Goal: Task Accomplishment & Management: Manage account settings

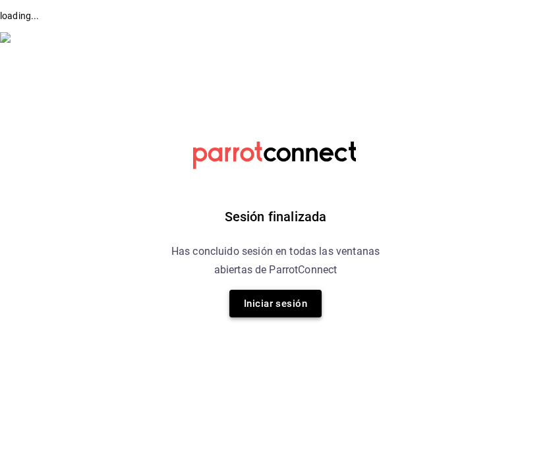
click at [285, 302] on button "Iniciar sesión" at bounding box center [275, 304] width 92 height 28
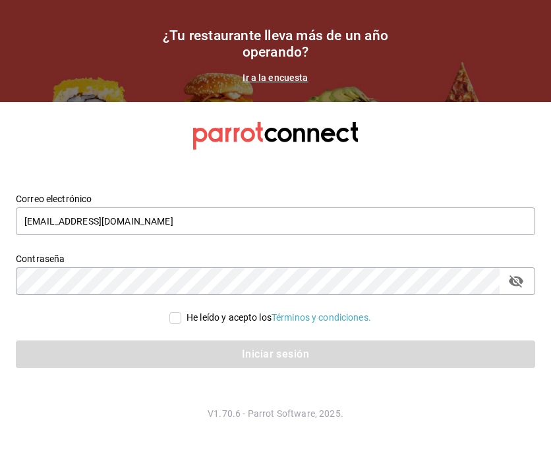
click at [173, 318] on input "He leído y acepto los Términos y condiciones." at bounding box center [175, 318] width 12 height 12
checkbox input "true"
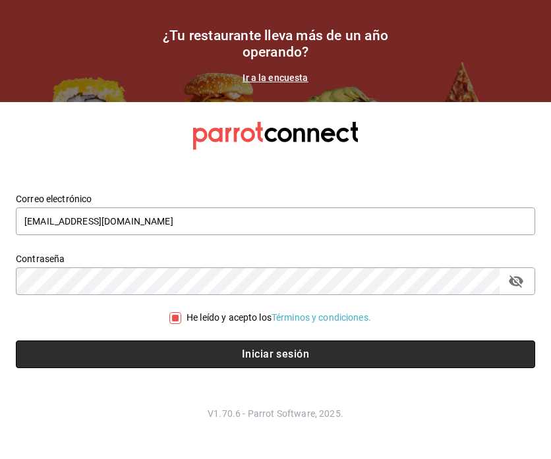
click at [174, 349] on button "Iniciar sesión" at bounding box center [275, 354] width 519 height 28
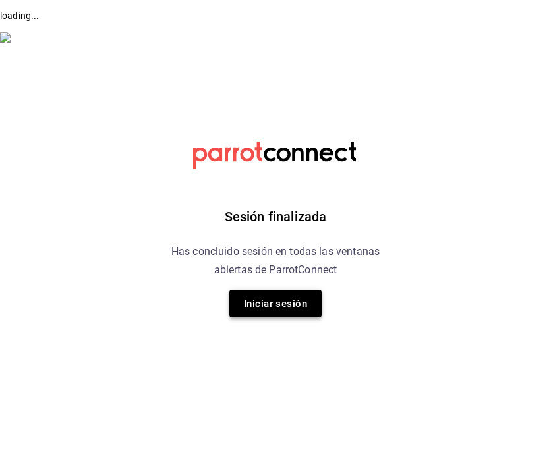
click at [261, 304] on button "Iniciar sesión" at bounding box center [275, 304] width 92 height 28
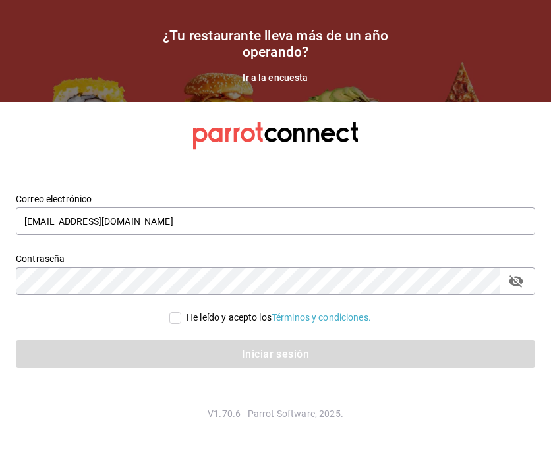
click at [172, 317] on input "He leído y acepto los Términos y condiciones." at bounding box center [175, 318] width 12 height 12
checkbox input "true"
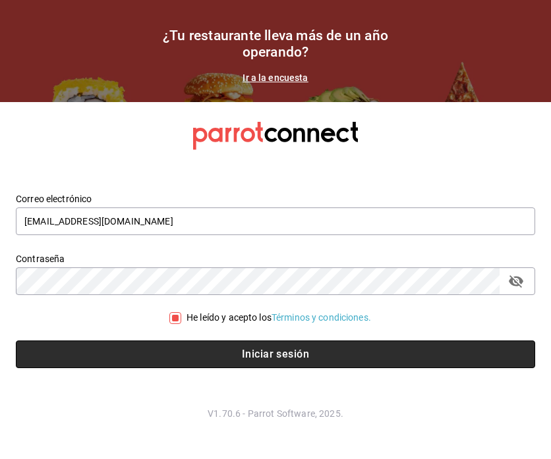
click at [196, 362] on button "Iniciar sesión" at bounding box center [275, 354] width 519 height 28
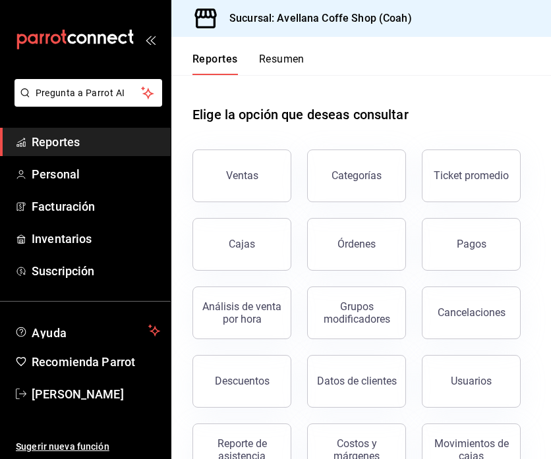
click at [275, 61] on button "Resumen" at bounding box center [281, 64] width 45 height 22
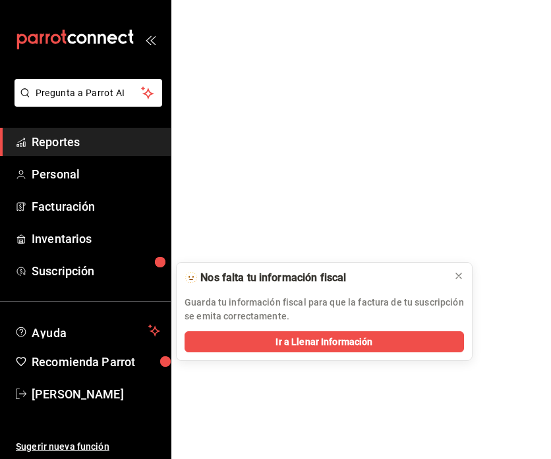
click at [273, 47] on html "Pregunta a Parrot AI Reportes Personal Facturación Inventarios Suscripción Ayud…" at bounding box center [275, 23] width 551 height 47
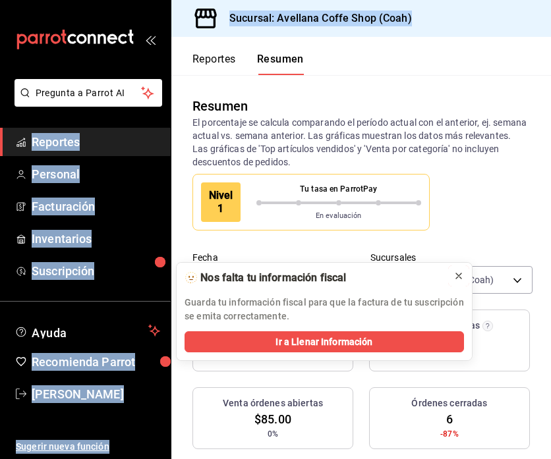
click at [456, 280] on icon at bounding box center [458, 276] width 11 height 11
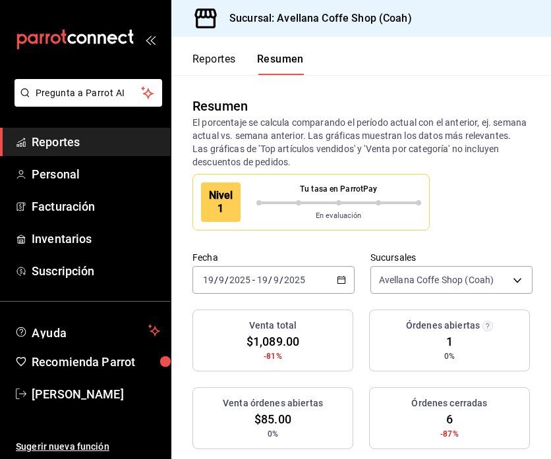
click at [259, 95] on div "Resumen El porcentaje se calcula comparando el período actual con el anterior, …" at bounding box center [360, 163] width 379 height 176
drag, startPoint x: 481, startPoint y: 219, endPoint x: 460, endPoint y: 219, distance: 21.7
click at [481, 219] on div "Nivel 1 Tu tasa en ParrotPay En evaluación" at bounding box center [360, 202] width 337 height 57
click at [460, 219] on div "Nivel 1 Tu tasa en ParrotPay En evaluación" at bounding box center [360, 202] width 337 height 57
click at [343, 285] on icon "button" at bounding box center [341, 279] width 9 height 9
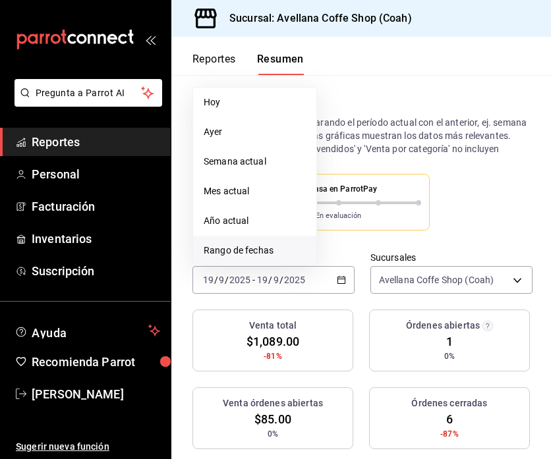
click at [270, 258] on span "Rango de fechas" at bounding box center [255, 251] width 102 height 14
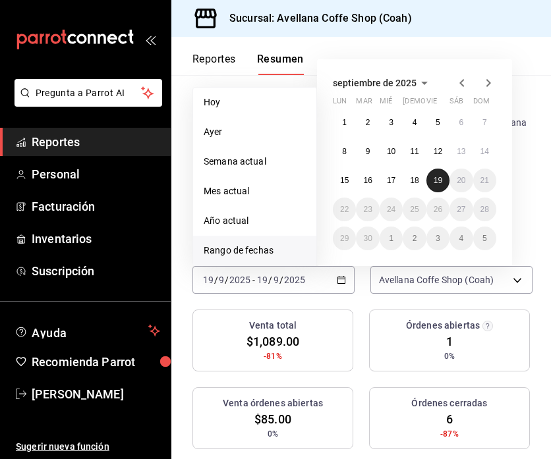
click at [437, 185] on abbr "19" at bounding box center [437, 180] width 9 height 9
click at [408, 192] on button "18" at bounding box center [413, 181] width 23 height 24
click at [420, 192] on button "18" at bounding box center [413, 181] width 23 height 24
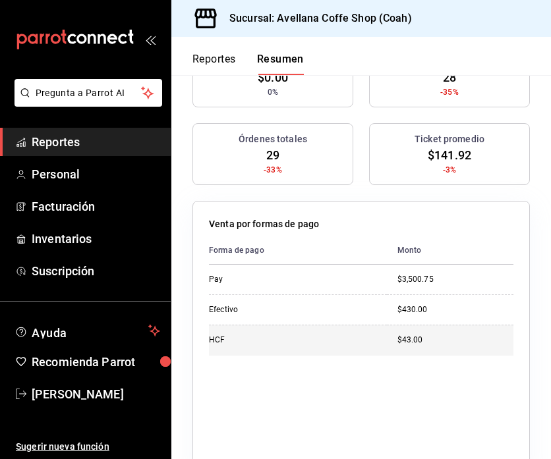
scroll to position [344, 0]
